Goal: Transaction & Acquisition: Purchase product/service

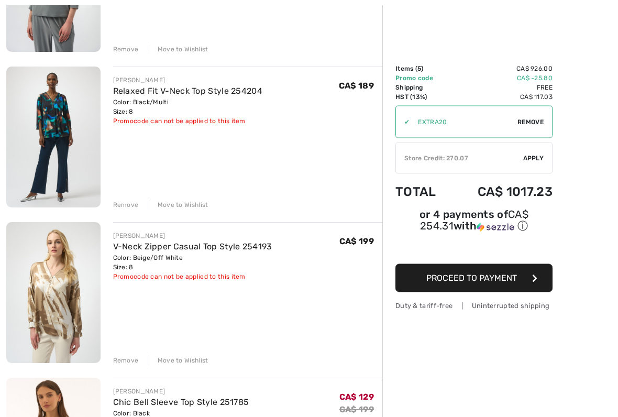
scroll to position [382, 0]
click at [133, 345] on div "Remove" at bounding box center [126, 360] width 26 height 9
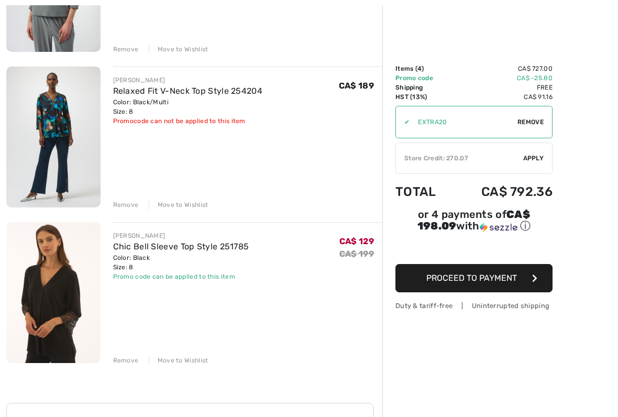
click at [135, 345] on div "Remove" at bounding box center [126, 360] width 26 height 9
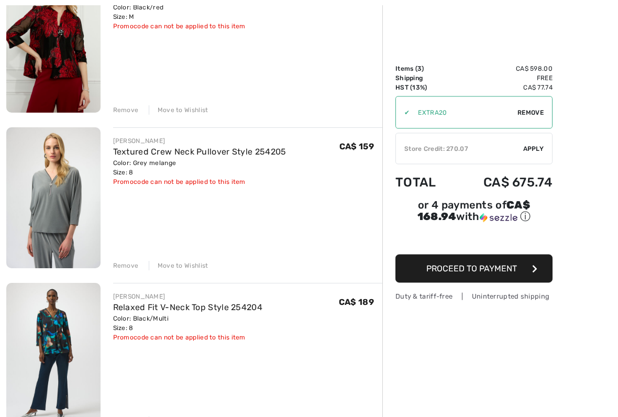
scroll to position [162, 0]
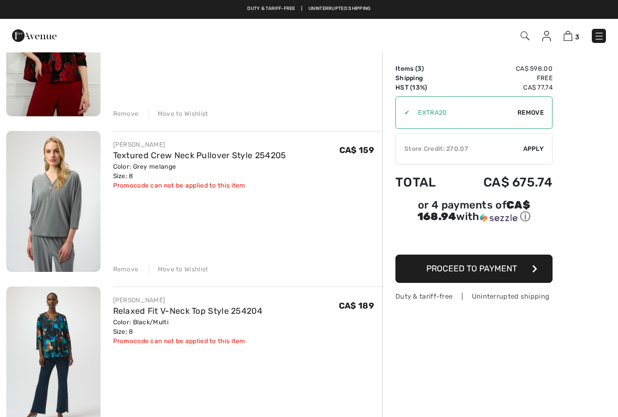
click at [539, 151] on span "Apply" at bounding box center [533, 148] width 21 height 9
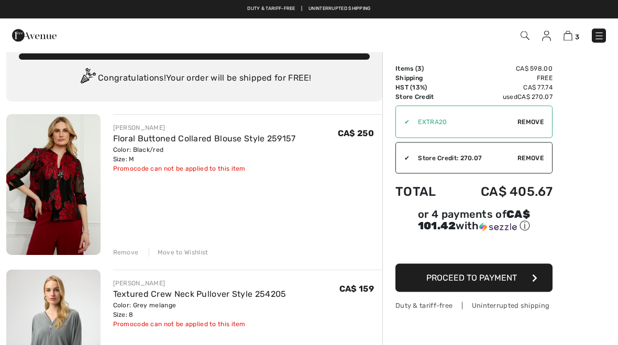
scroll to position [0, 0]
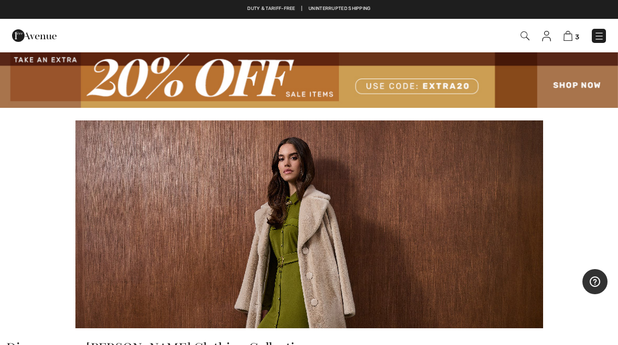
click at [525, 35] on img at bounding box center [525, 35] width 9 height 9
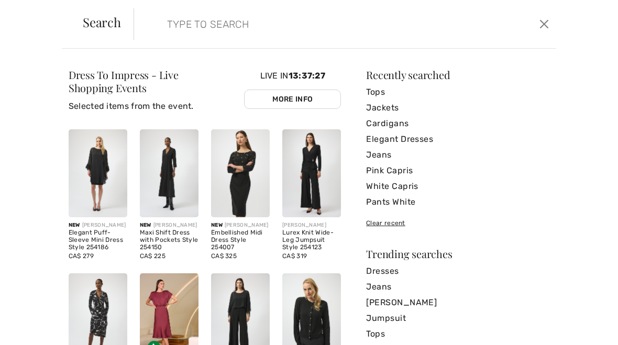
click at [171, 26] on input "search" at bounding box center [300, 23] width 283 height 31
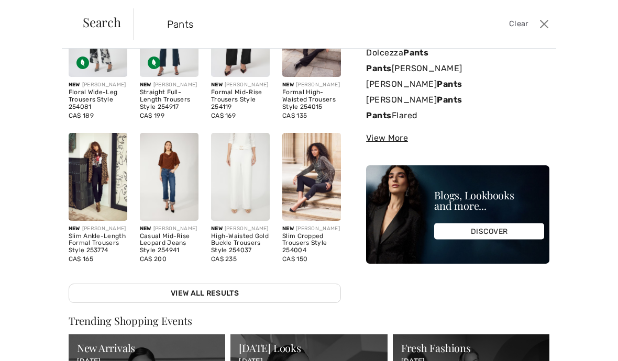
scroll to position [97, 0]
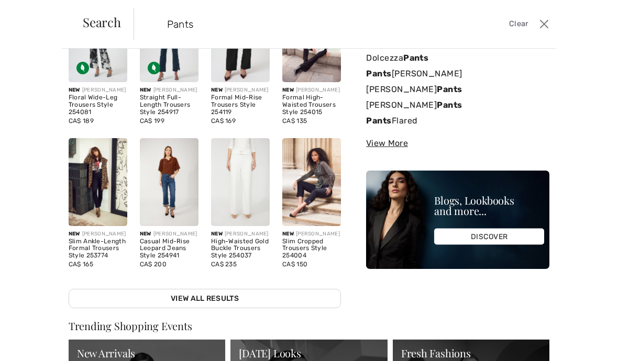
type input "Pants"
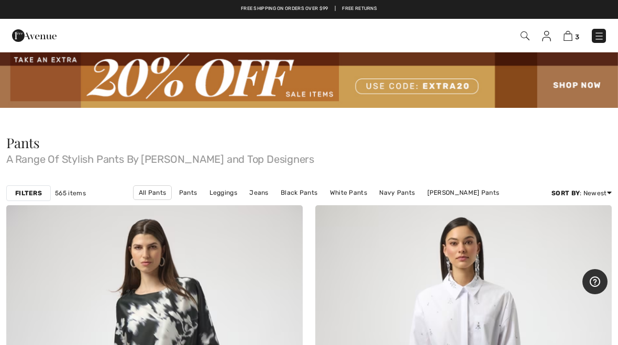
click at [29, 191] on strong "Filters" at bounding box center [28, 193] width 27 height 9
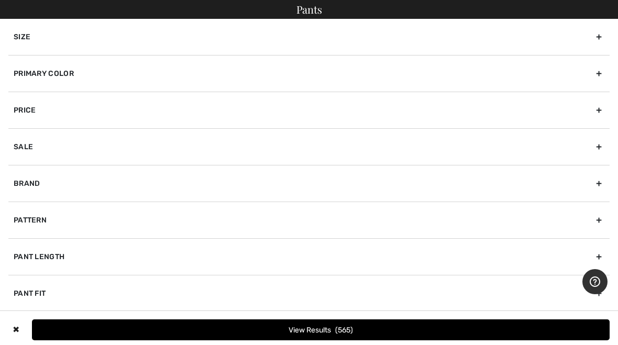
click at [74, 69] on div "Primary Color" at bounding box center [308, 73] width 601 height 37
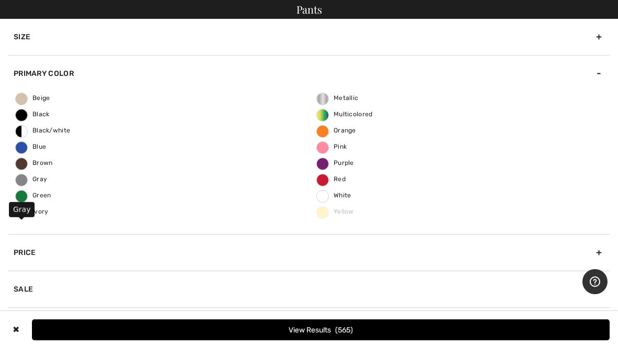
click at [30, 178] on span "Gray" at bounding box center [31, 178] width 31 height 7
click at [0, 0] on input "Gray" at bounding box center [0, 0] width 0 height 0
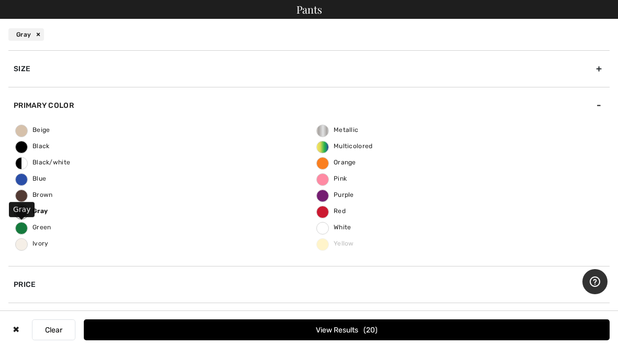
click at [363, 326] on span "20" at bounding box center [370, 330] width 14 height 9
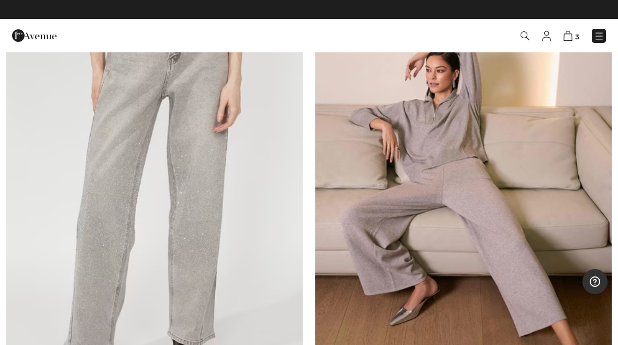
scroll to position [208, 0]
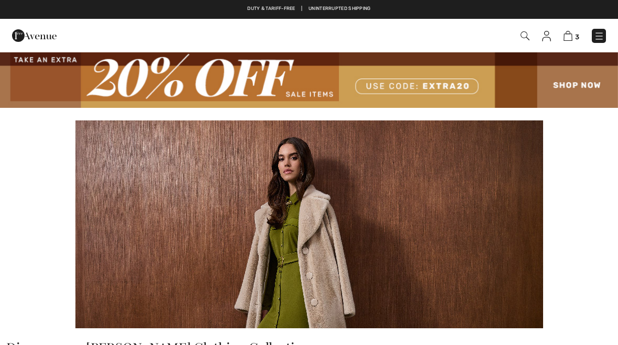
scroll to position [8, 0]
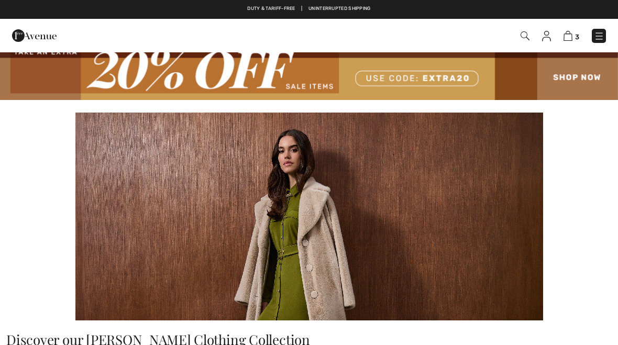
checkbox input "true"
click at [522, 36] on img at bounding box center [525, 35] width 9 height 9
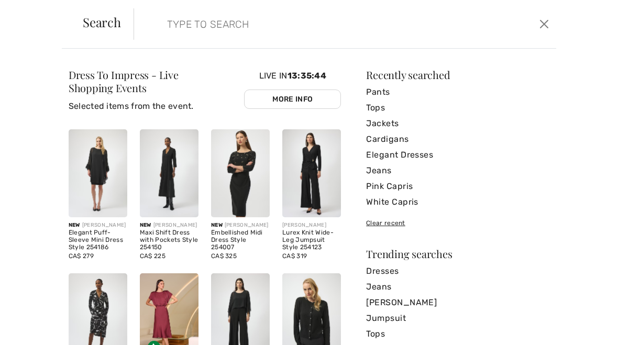
click at [169, 24] on input "search" at bounding box center [300, 23] width 283 height 31
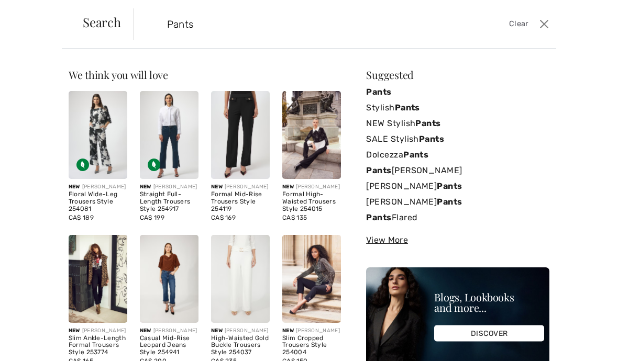
type input "Pants"
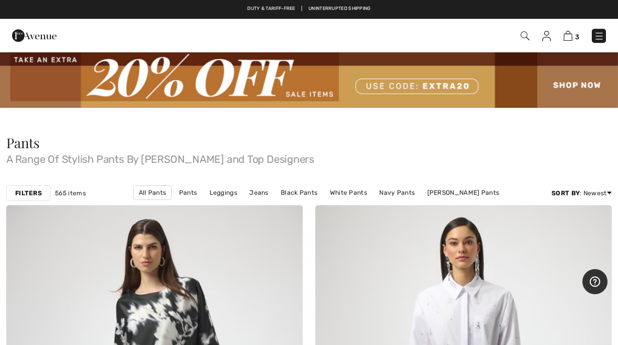
click at [29, 190] on strong "Filters" at bounding box center [28, 193] width 27 height 9
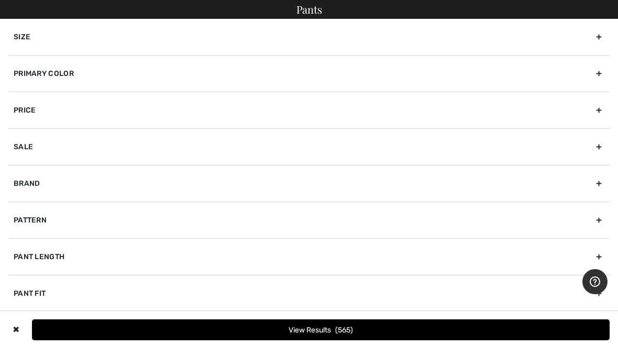
click at [69, 72] on div "Primary Color" at bounding box center [308, 73] width 601 height 37
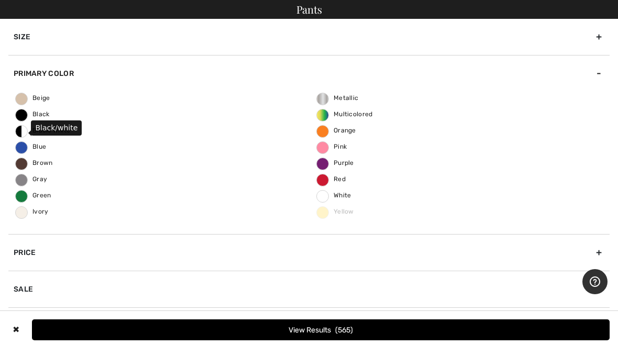
click at [27, 128] on span "Black/white" at bounding box center [43, 130] width 54 height 7
click at [0, 0] on input "Black/white" at bounding box center [0, 0] width 0 height 0
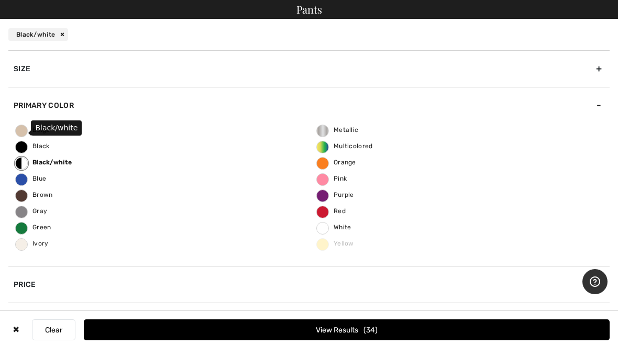
click at [357, 327] on button "View Results 34" at bounding box center [347, 329] width 526 height 21
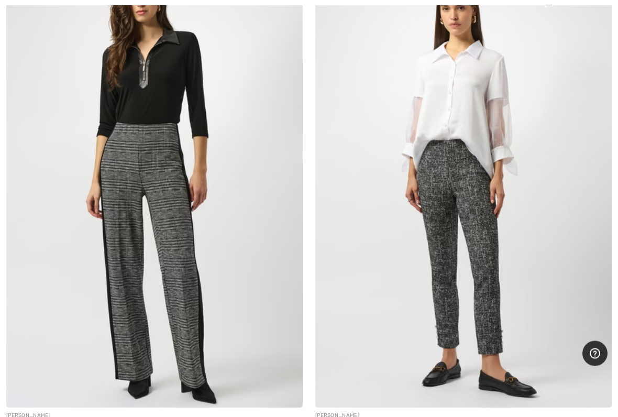
scroll to position [1209, 0]
click at [191, 244] on img at bounding box center [154, 185] width 296 height 445
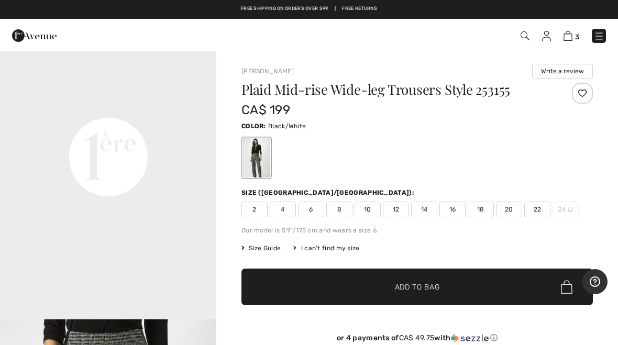
scroll to position [703, 0]
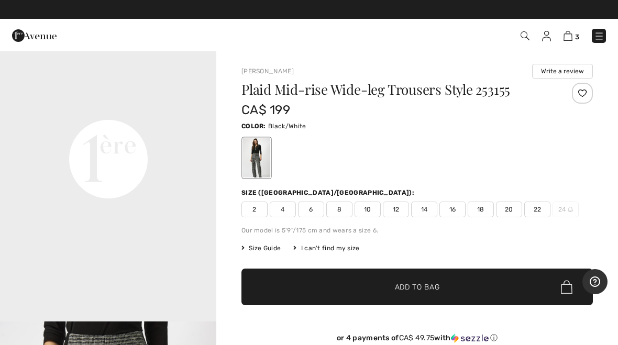
click at [398, 208] on span "12" at bounding box center [396, 210] width 26 height 16
click at [432, 288] on span "Add to Bag" at bounding box center [417, 287] width 45 height 11
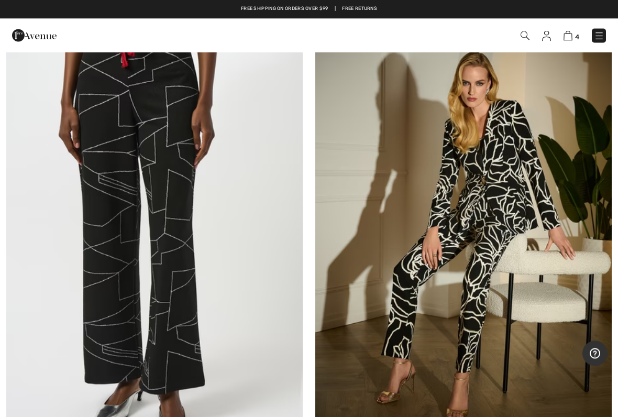
scroll to position [1641, 0]
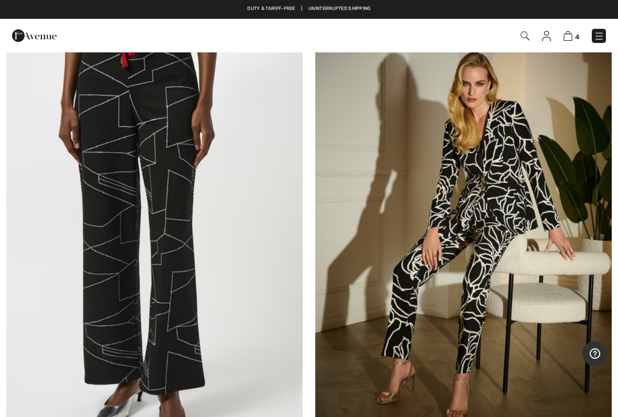
click at [176, 204] on img at bounding box center [154, 239] width 296 height 445
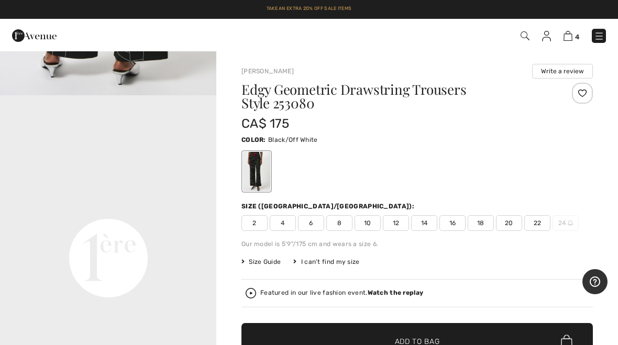
scroll to position [668, 0]
click at [399, 220] on span "12" at bounding box center [396, 223] width 26 height 16
click at [430, 334] on span "✔ Added to Bag Add to Bag" at bounding box center [416, 341] width 351 height 37
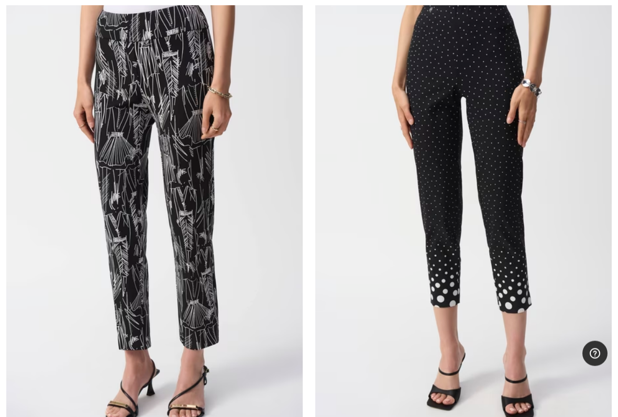
scroll to position [4226, 0]
click at [202, 191] on img at bounding box center [154, 215] width 296 height 445
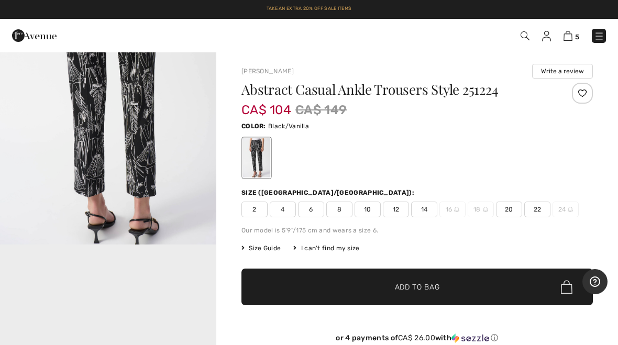
click at [398, 208] on span "12" at bounding box center [396, 210] width 26 height 16
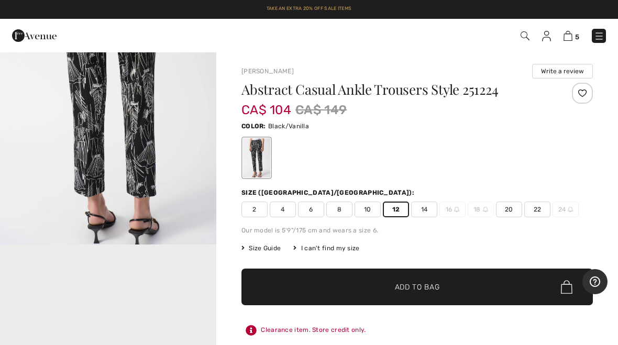
click at [423, 290] on span "Add to Bag" at bounding box center [417, 287] width 45 height 11
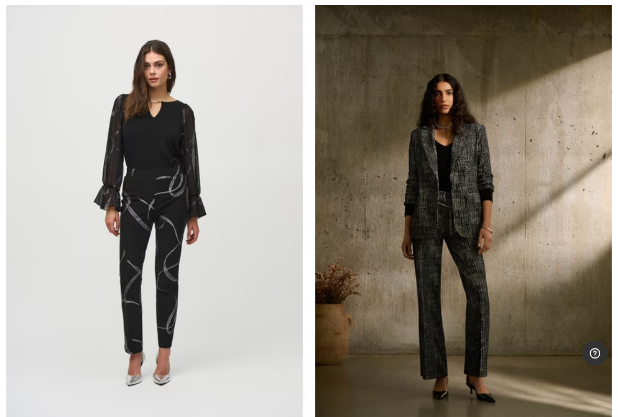
scroll to position [5686, 0]
click at [169, 253] on img at bounding box center [154, 212] width 296 height 445
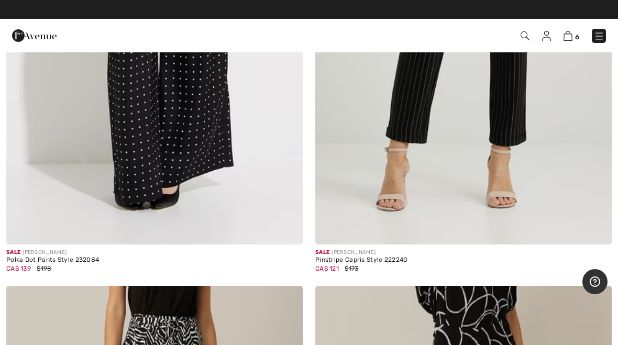
scroll to position [7952, 0]
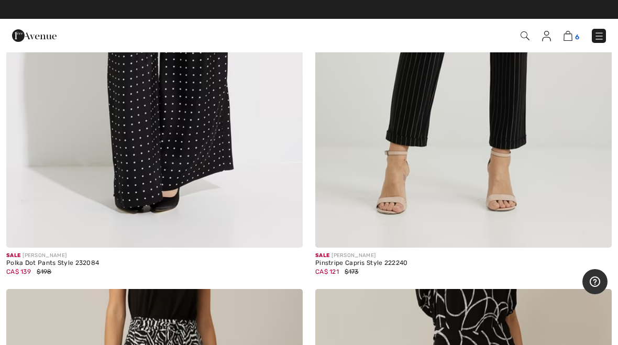
click at [572, 35] on img at bounding box center [568, 36] width 9 height 10
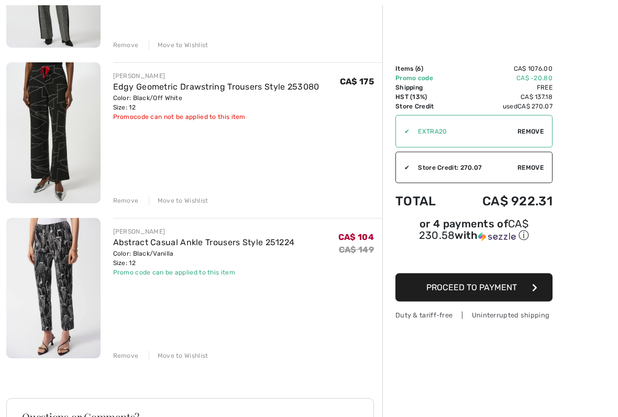
scroll to position [697, 0]
click at [129, 345] on div "Remove" at bounding box center [126, 355] width 26 height 9
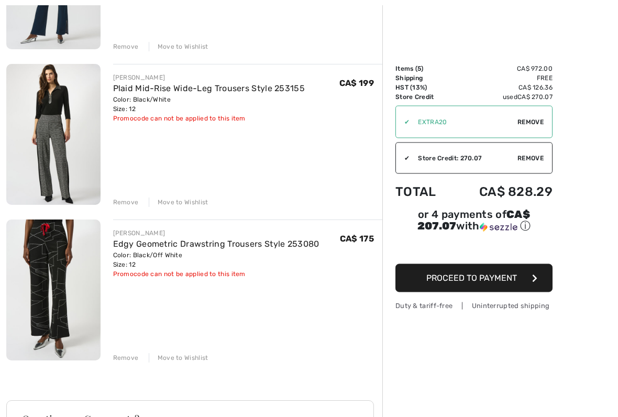
scroll to position [543, 0]
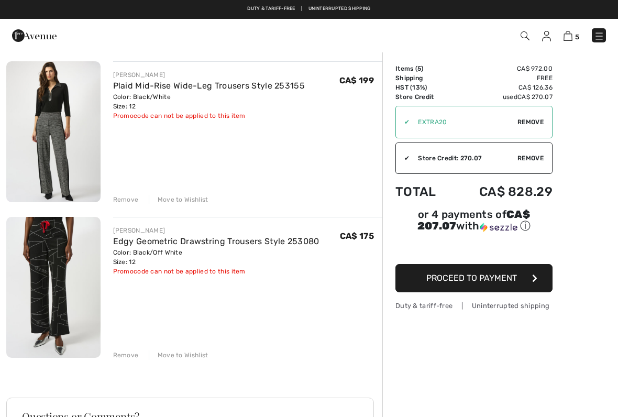
click at [130, 345] on div "Remove" at bounding box center [126, 354] width 26 height 9
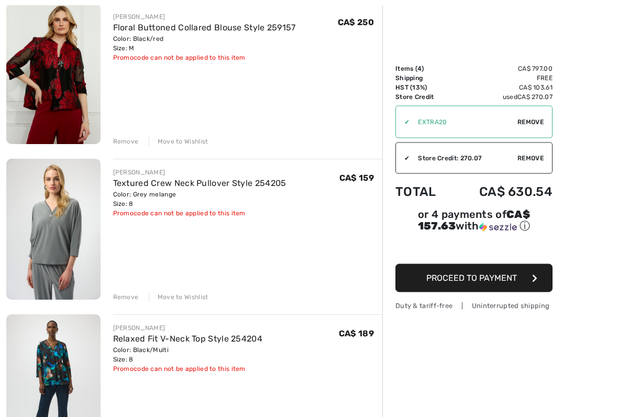
scroll to position [130, 0]
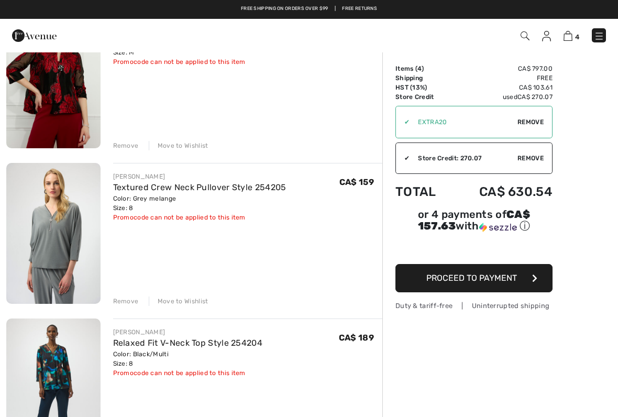
click at [130, 295] on div "Remove Move to Wishlist" at bounding box center [248, 300] width 270 height 12
click at [135, 301] on div "Remove" at bounding box center [126, 300] width 26 height 9
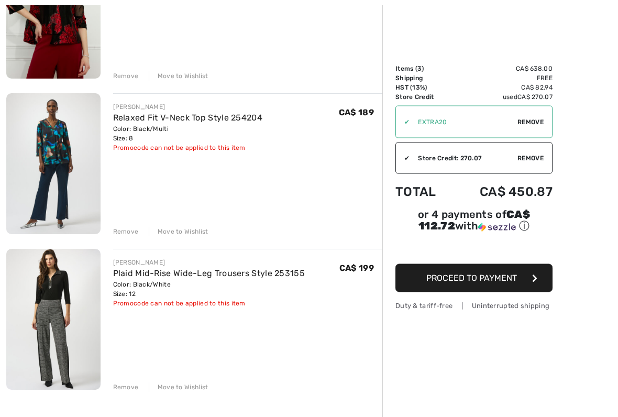
scroll to position [200, 0]
click at [63, 309] on img at bounding box center [53, 319] width 94 height 141
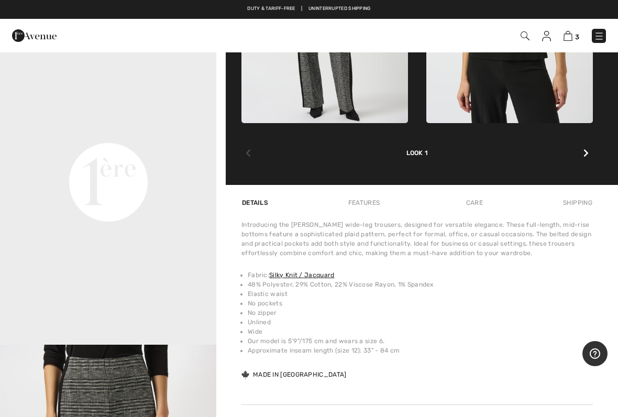
scroll to position [111, 0]
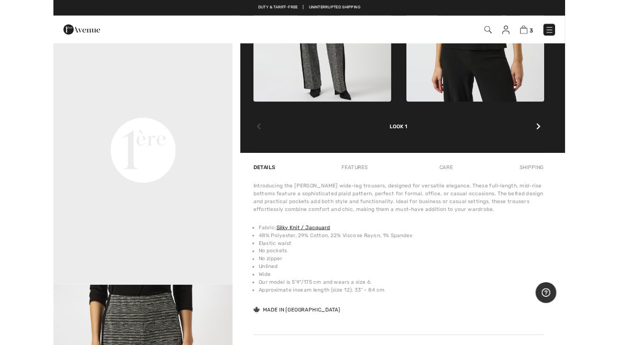
scroll to position [599, 0]
